Goal: Information Seeking & Learning: Understand process/instructions

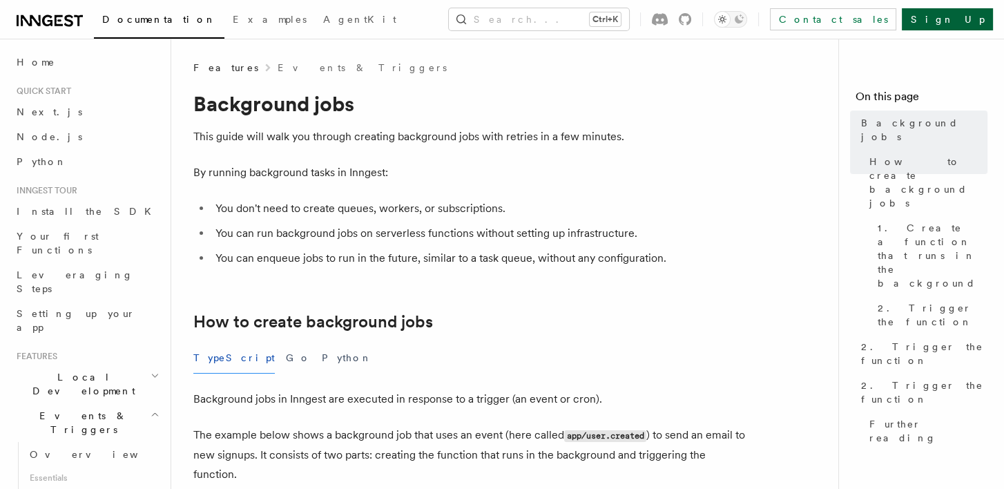
click at [950, 19] on link "Sign Up" at bounding box center [947, 19] width 91 height 22
click at [48, 115] on link "Next.js" at bounding box center [86, 111] width 151 height 25
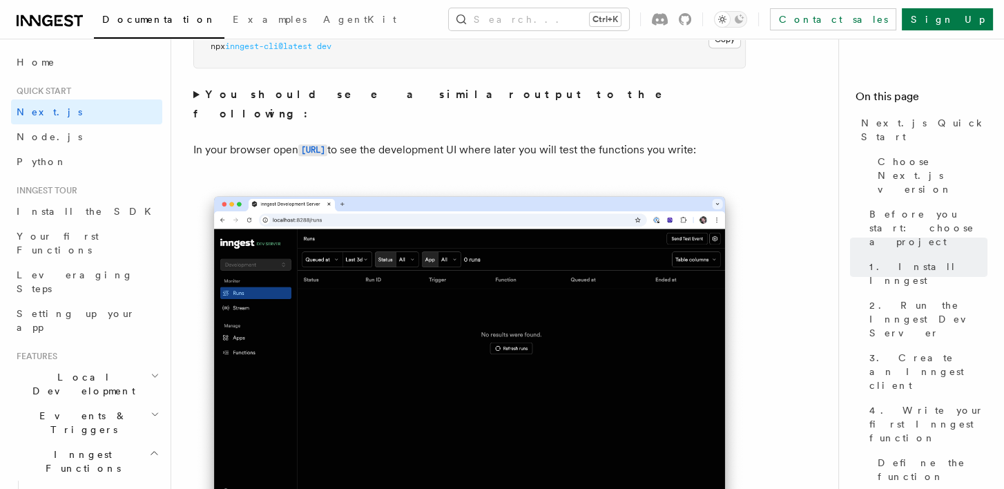
scroll to position [1312, 0]
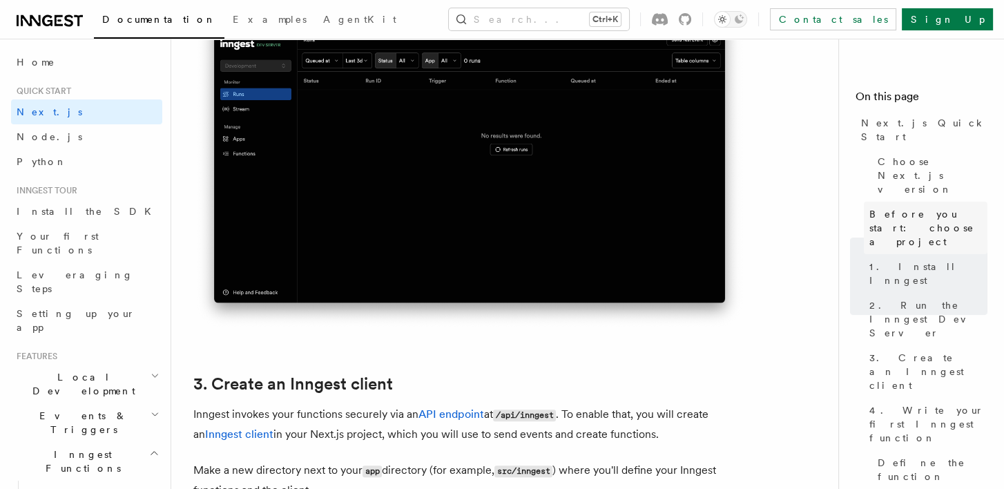
click at [900, 207] on span "Before you start: choose a project" at bounding box center [928, 227] width 118 height 41
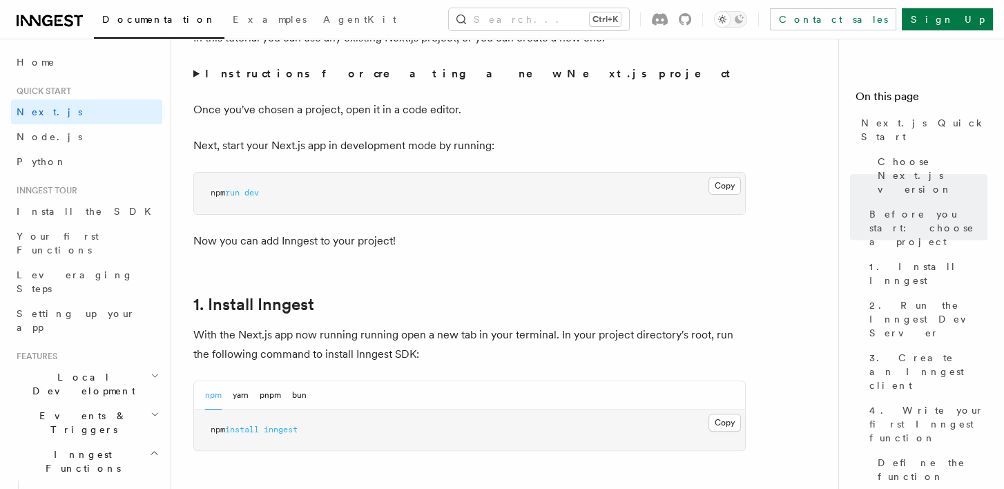
scroll to position [599, 0]
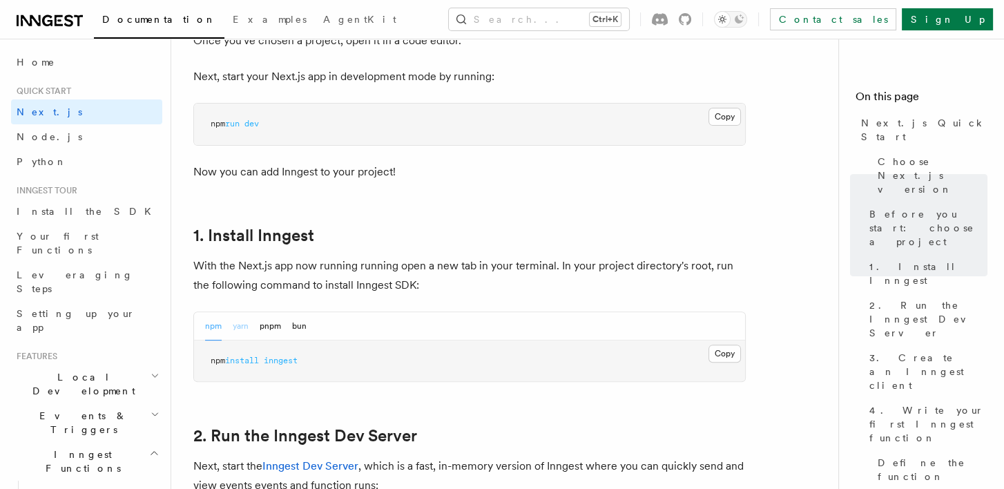
click at [242, 324] on button "yarn" at bounding box center [241, 326] width 16 height 28
click at [726, 349] on button "Copy Copied" at bounding box center [724, 354] width 32 height 18
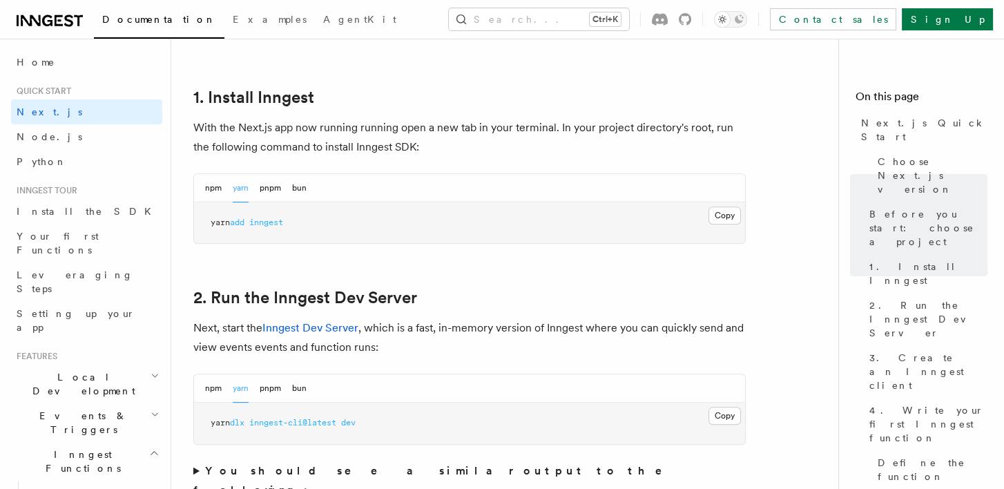
scroll to position [806, 0]
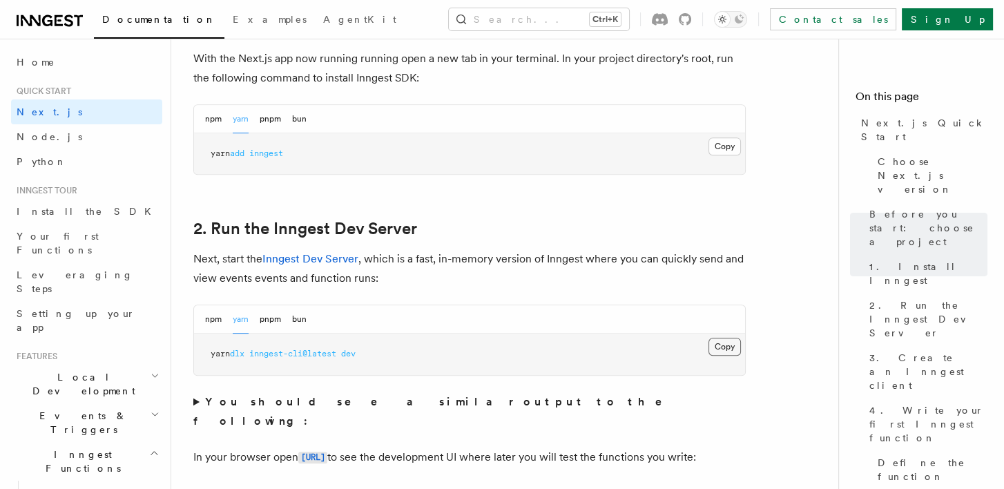
click at [717, 347] on button "Copy Copied" at bounding box center [724, 347] width 32 height 18
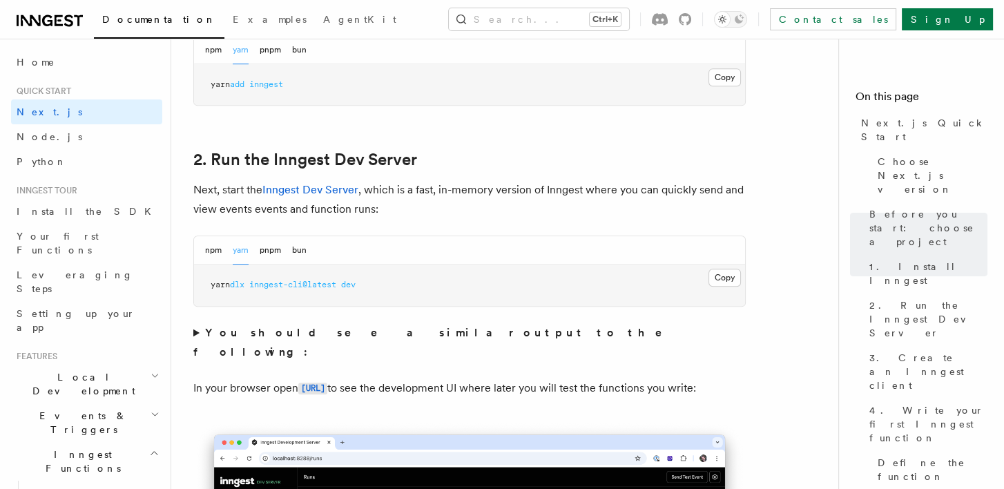
scroll to position [944, 0]
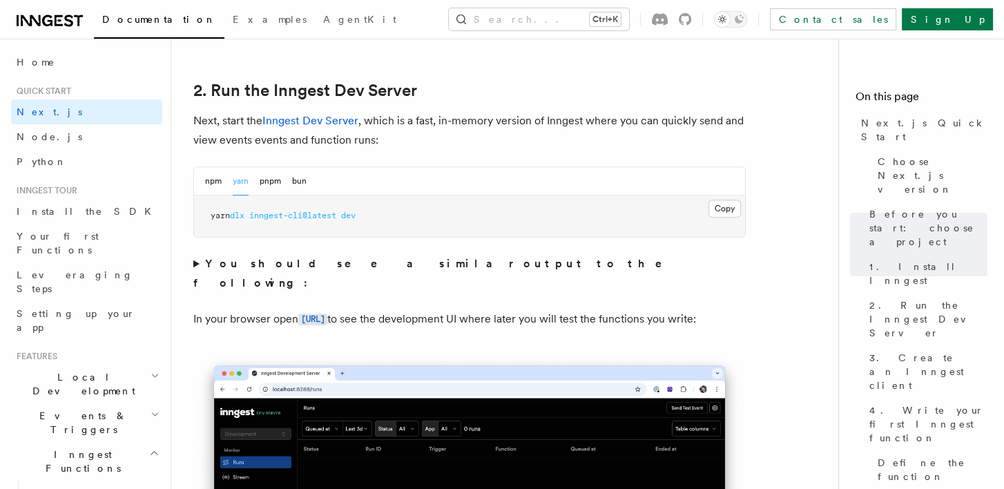
click at [269, 260] on strong "You should see a similar output to the following:" at bounding box center [437, 273] width 488 height 32
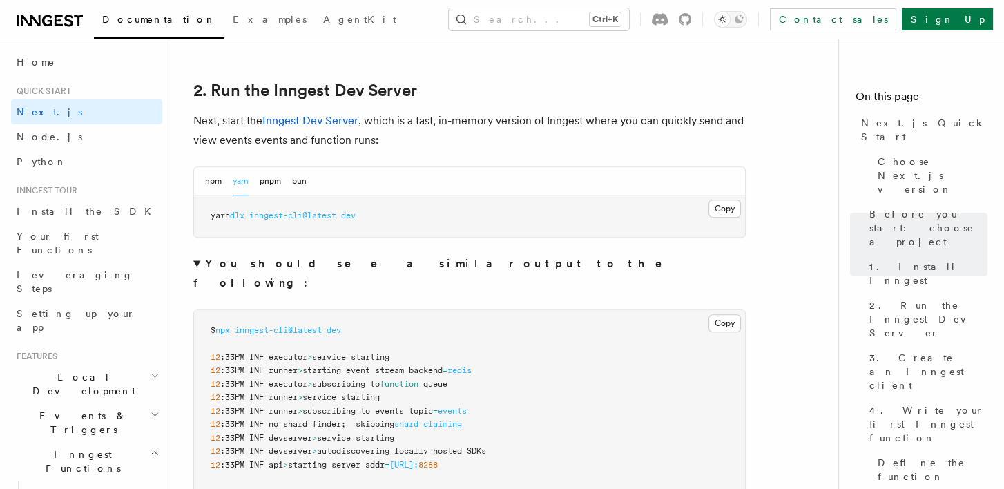
click at [269, 260] on strong "You should see a similar output to the following:" at bounding box center [437, 273] width 488 height 32
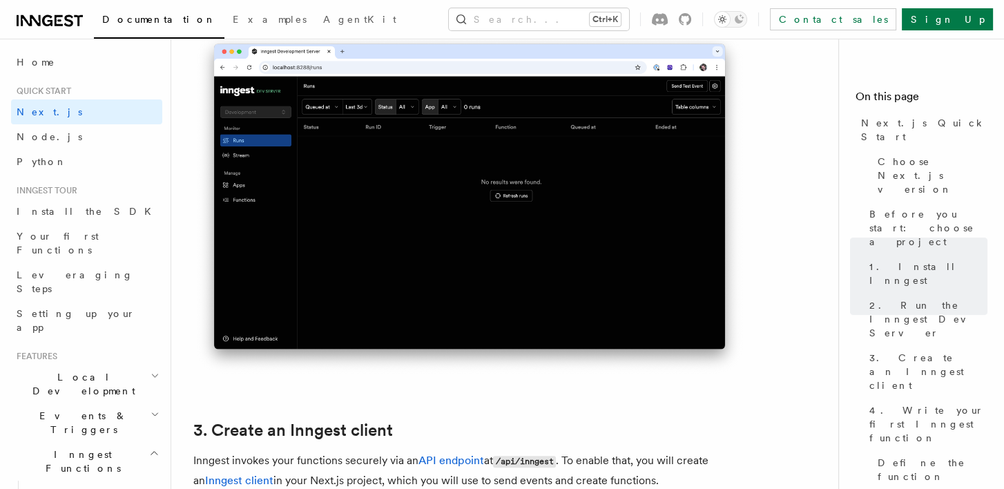
scroll to position [1289, 0]
